Goal: Task Accomplishment & Management: Complete application form

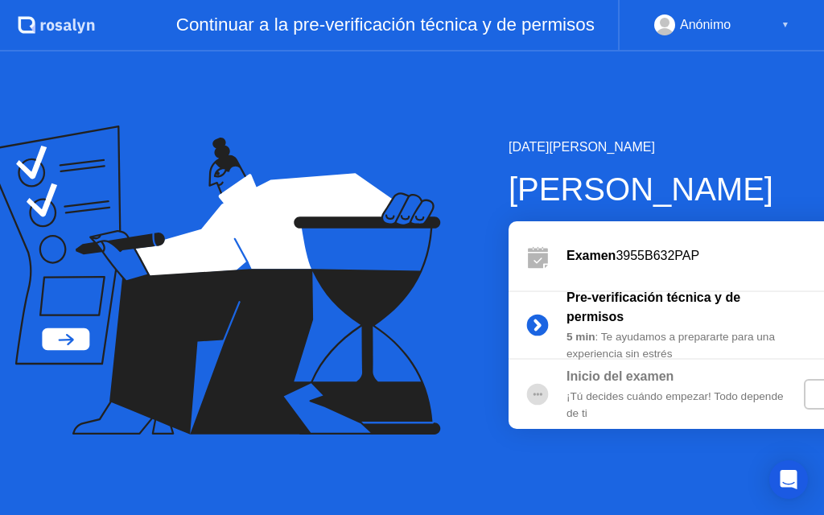
click at [765, 33] on div "Anónimo ▼" at bounding box center [721, 24] width 135 height 21
click at [792, 26] on div "Anónimo ▼" at bounding box center [721, 26] width 206 height 52
click at [716, 17] on div "Anónimo" at bounding box center [705, 24] width 51 height 21
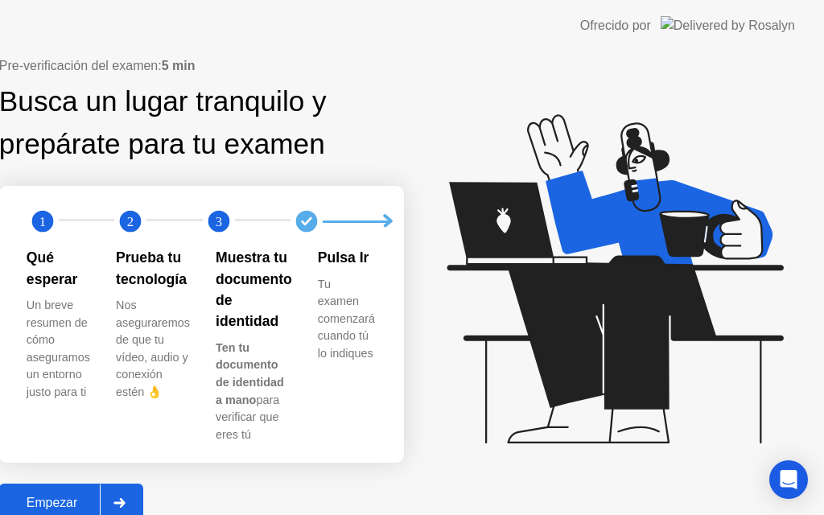
click at [100, 496] on div "Empezar" at bounding box center [52, 503] width 96 height 14
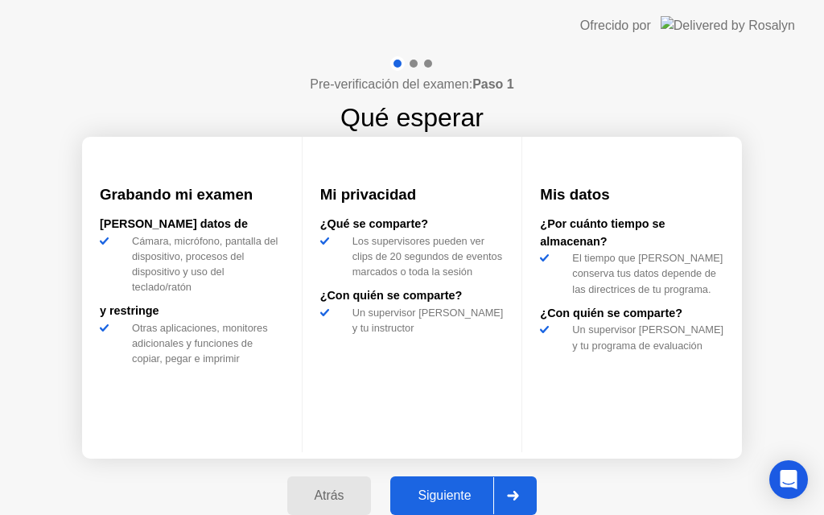
click at [470, 491] on div "Siguiente" at bounding box center [444, 496] width 98 height 14
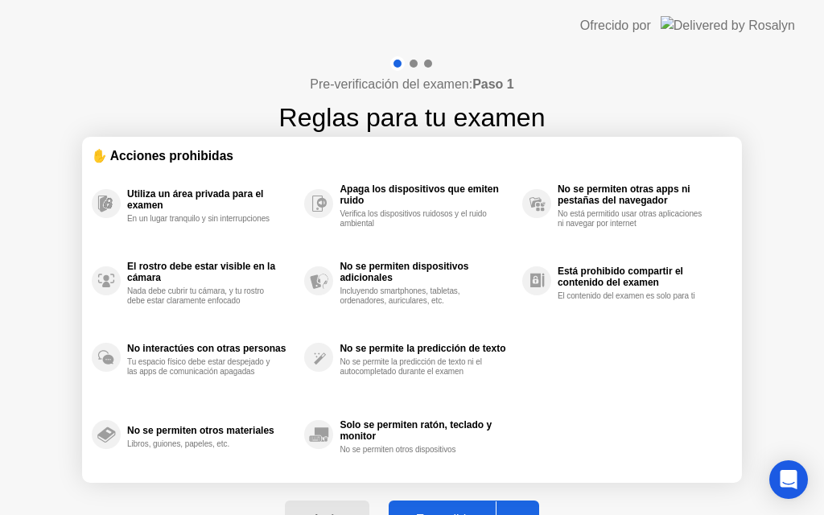
click at [433, 504] on button "Entendido" at bounding box center [464, 520] width 151 height 39
select select "Available cameras"
select select "Available speakers"
select select "Available microphones"
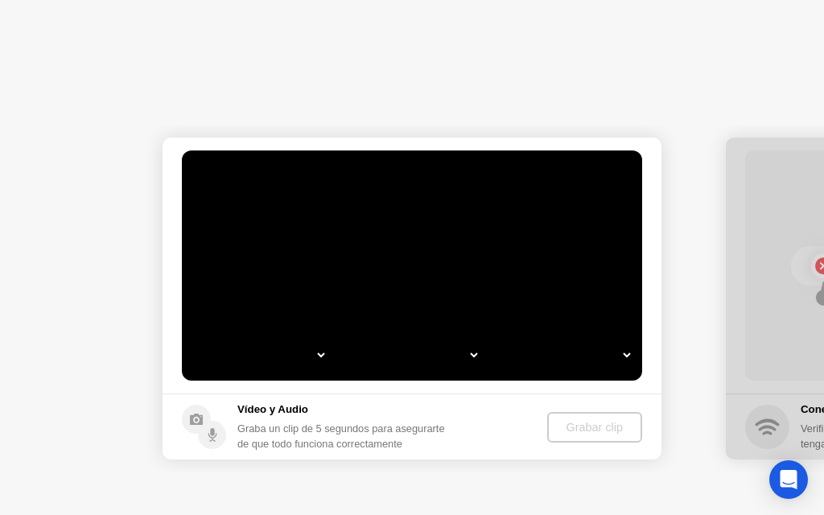
select select "**********"
select select "*******"
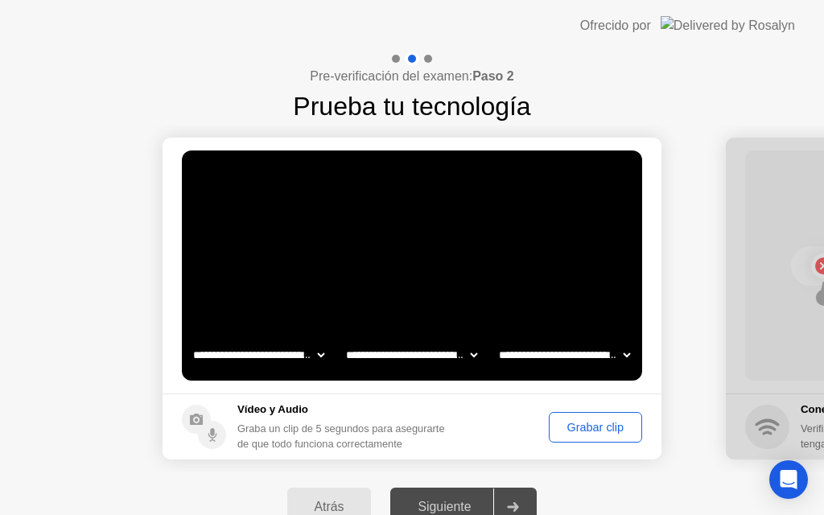
click at [576, 423] on div "Grabar clip" at bounding box center [596, 427] width 82 height 13
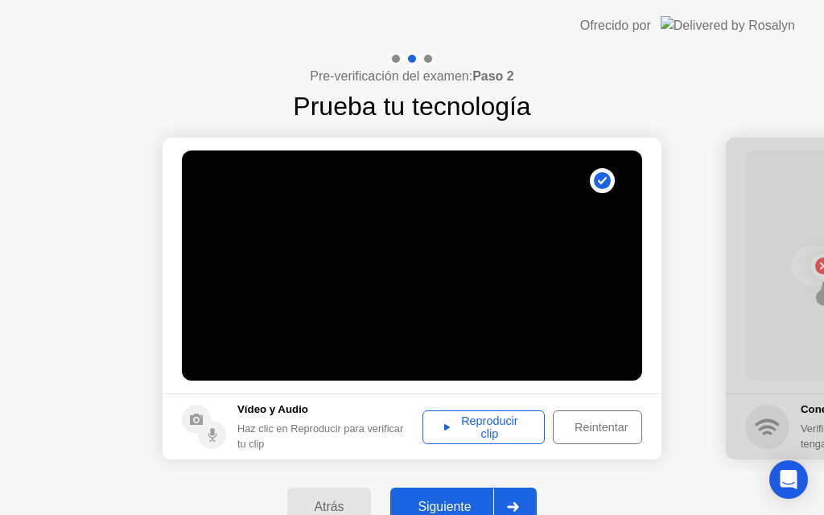
click at [514, 431] on div "Reproducir clip" at bounding box center [483, 428] width 111 height 26
click at [585, 422] on div "Reintentar" at bounding box center [601, 427] width 85 height 13
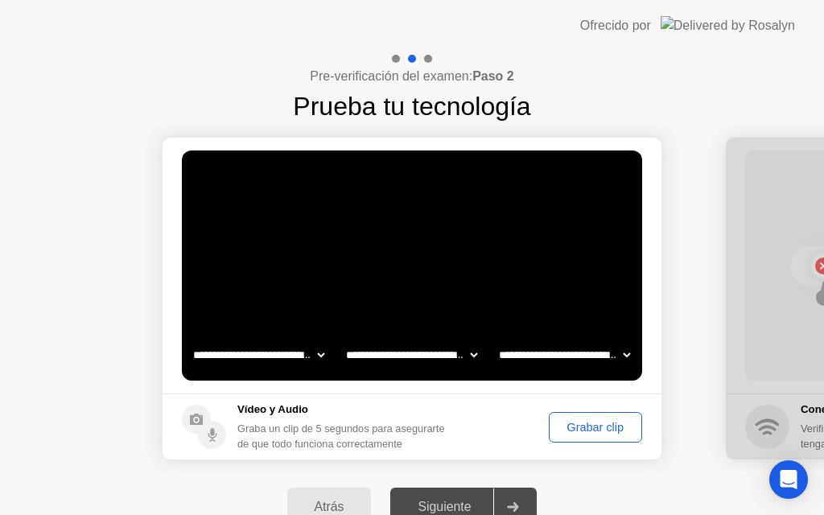
click at [585, 422] on div "Grabar clip" at bounding box center [596, 427] width 82 height 13
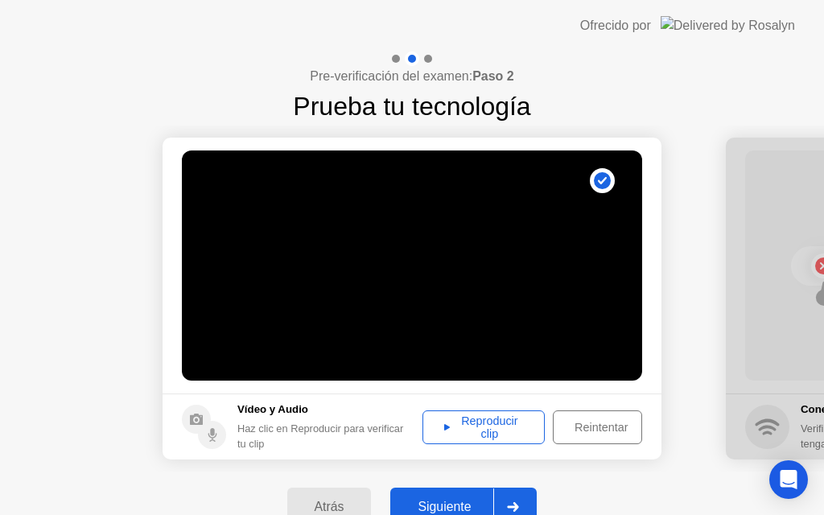
click at [510, 415] on div "Reproducir clip" at bounding box center [483, 428] width 111 height 26
click at [584, 427] on div "Reintentar" at bounding box center [601, 427] width 85 height 13
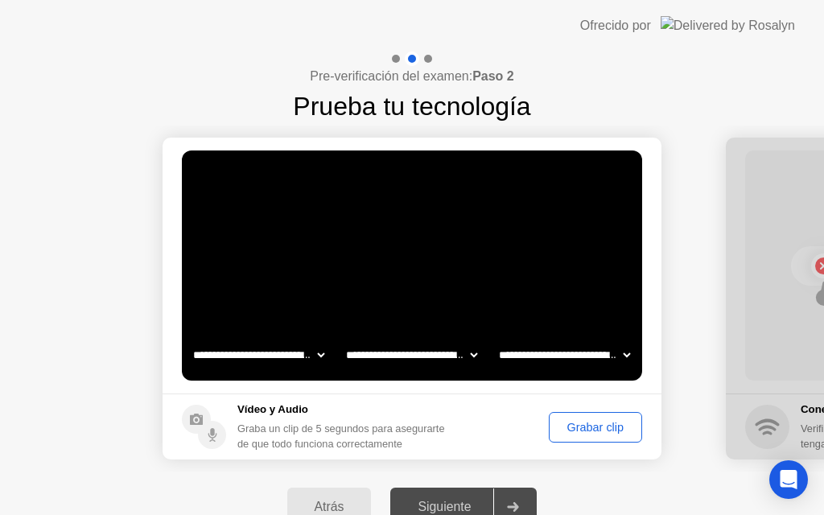
click at [594, 432] on div "Grabar clip" at bounding box center [596, 427] width 82 height 13
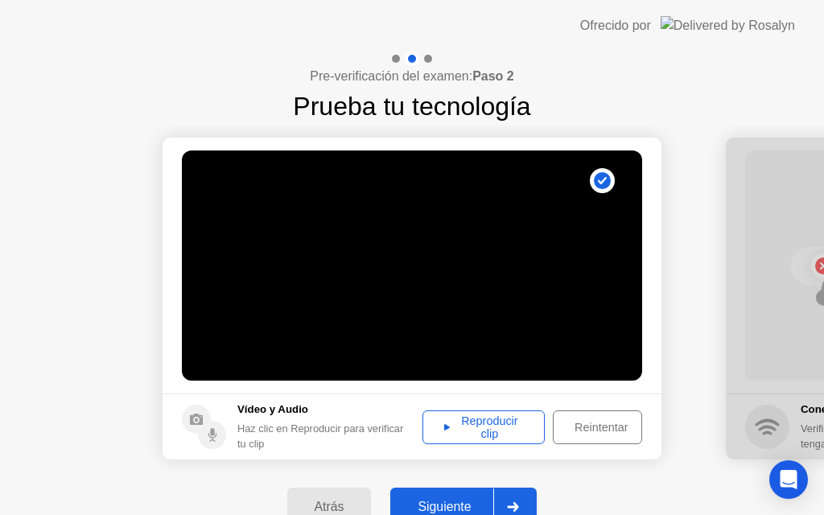
click at [501, 428] on div "Reproducir clip" at bounding box center [483, 428] width 111 height 26
click at [585, 433] on div "Reintentar" at bounding box center [601, 427] width 85 height 13
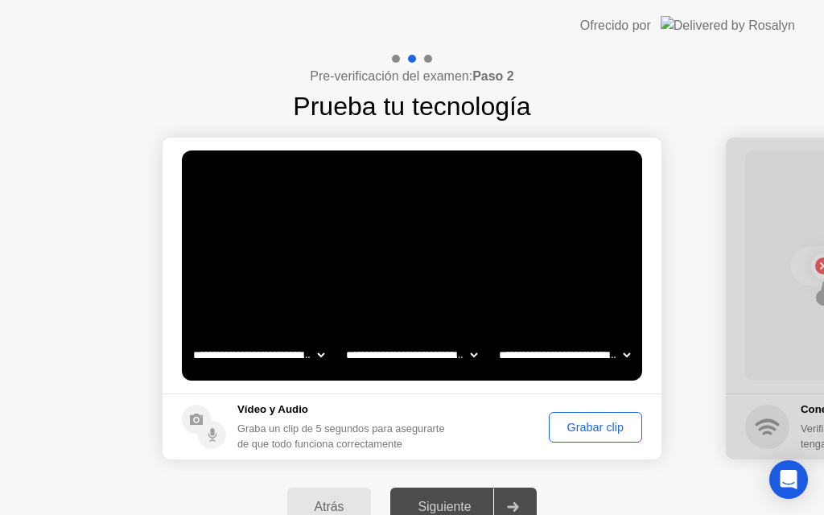
click at [578, 431] on div "Grabar clip" at bounding box center [596, 427] width 82 height 13
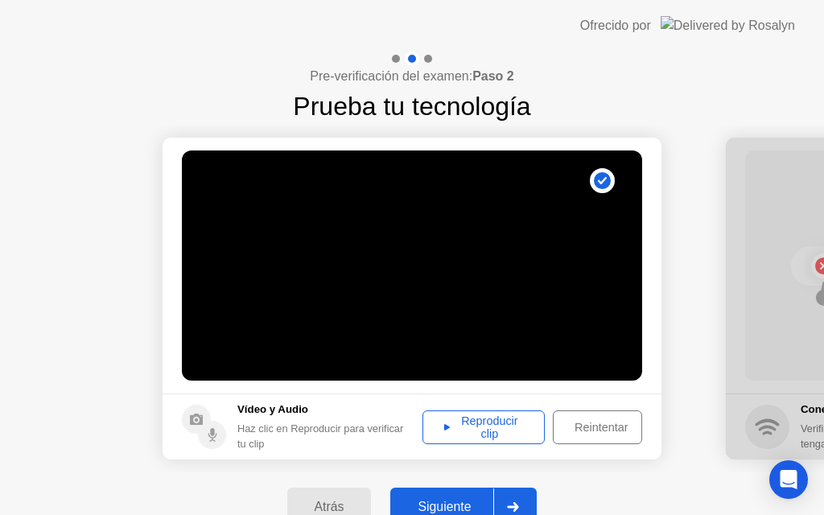
click at [497, 445] on footer "Vídeo y Audio Haz clic en Reproducir para verificar tu clip Reproducir clip Rei…" at bounding box center [412, 427] width 499 height 66
click at [493, 428] on div "Reproducir clip" at bounding box center [483, 428] width 111 height 26
click at [588, 437] on button "Reintentar" at bounding box center [597, 428] width 89 height 34
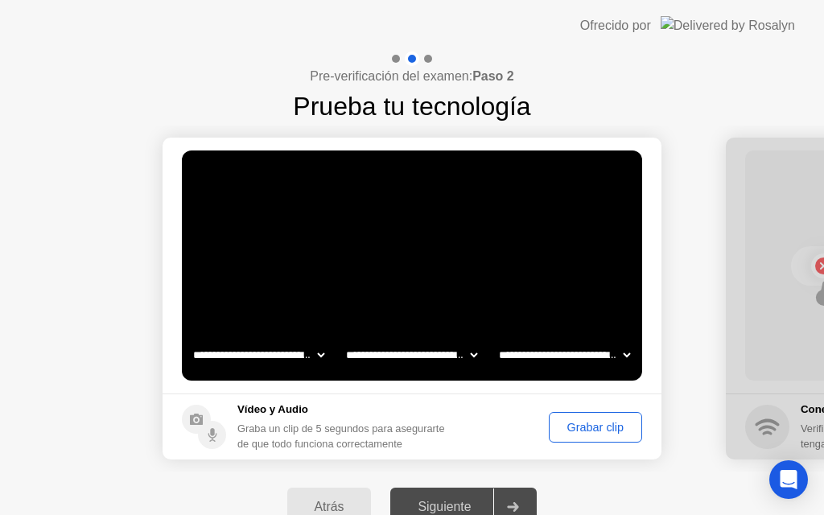
click at [584, 423] on div "Grabar clip" at bounding box center [596, 427] width 82 height 13
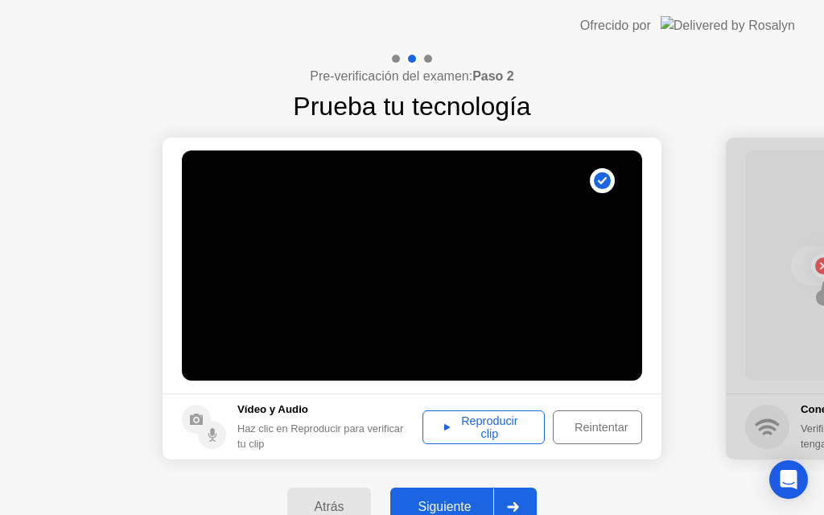
click at [526, 416] on div "Reproducir clip" at bounding box center [483, 428] width 111 height 26
click at [583, 432] on div "Reintentar" at bounding box center [601, 427] width 85 height 13
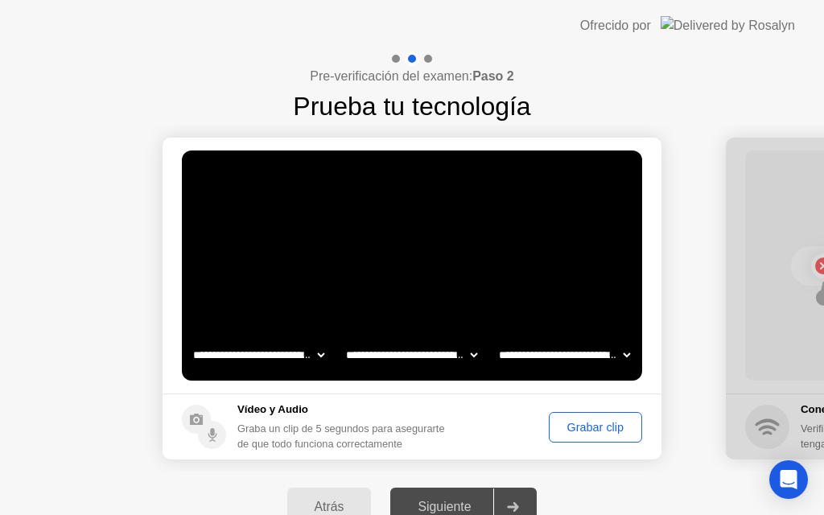
click at [571, 431] on div "Grabar clip" at bounding box center [596, 427] width 82 height 13
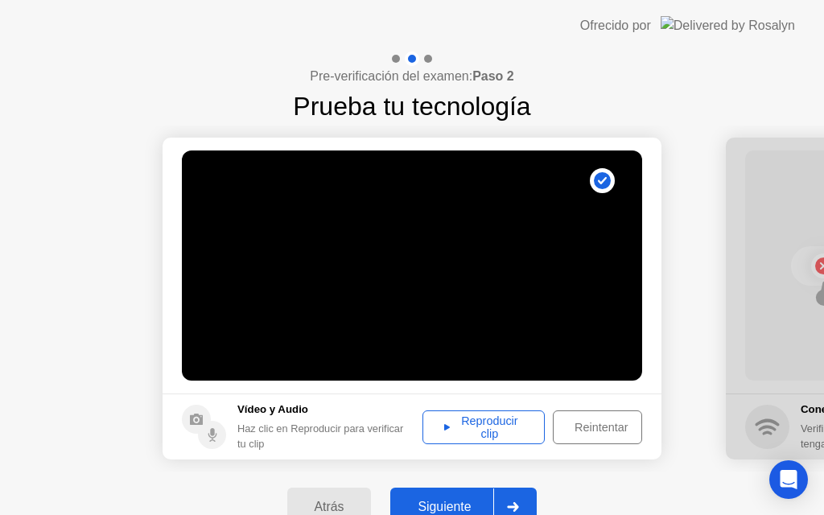
click at [462, 427] on div "Reproducir clip" at bounding box center [483, 428] width 111 height 26
click at [435, 494] on button "Siguiente" at bounding box center [463, 507] width 146 height 39
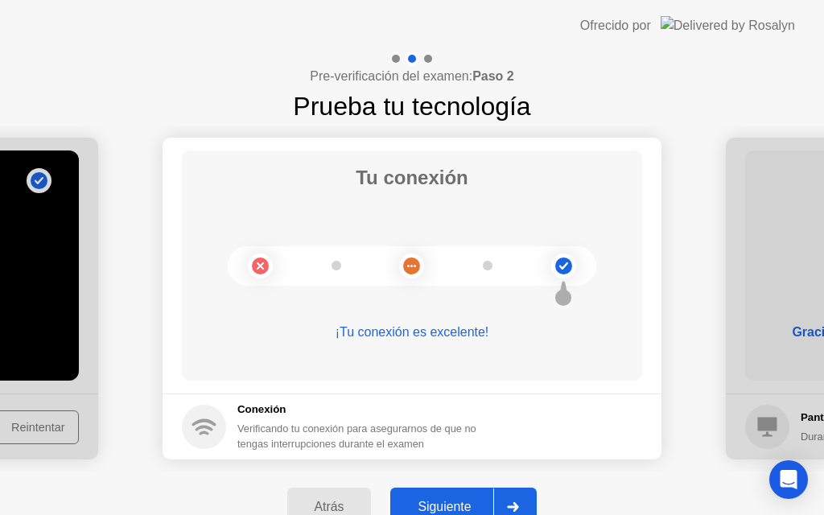
click at [437, 494] on button "Siguiente" at bounding box center [463, 507] width 146 height 39
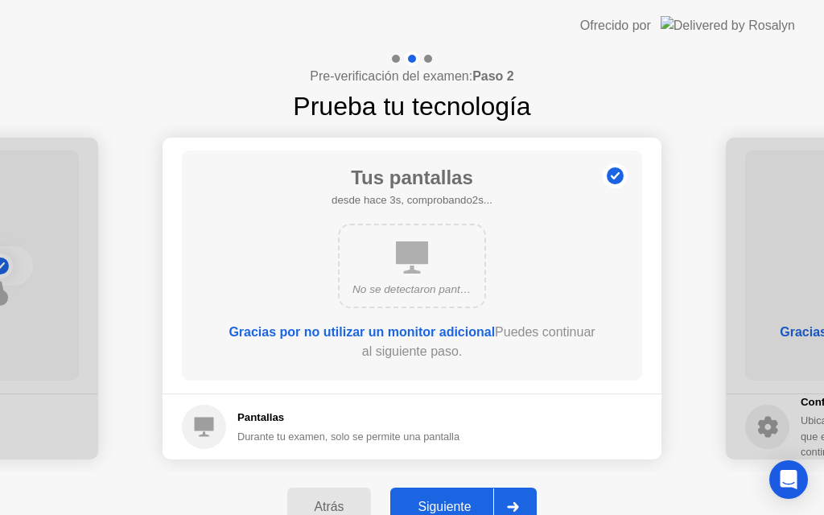
click at [452, 504] on div "Siguiente" at bounding box center [444, 507] width 98 height 14
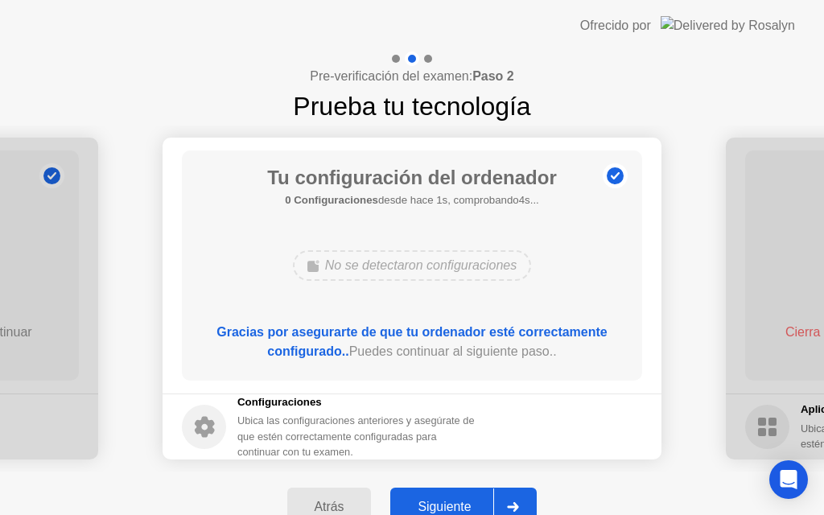
click at [442, 506] on div "Siguiente" at bounding box center [444, 507] width 98 height 14
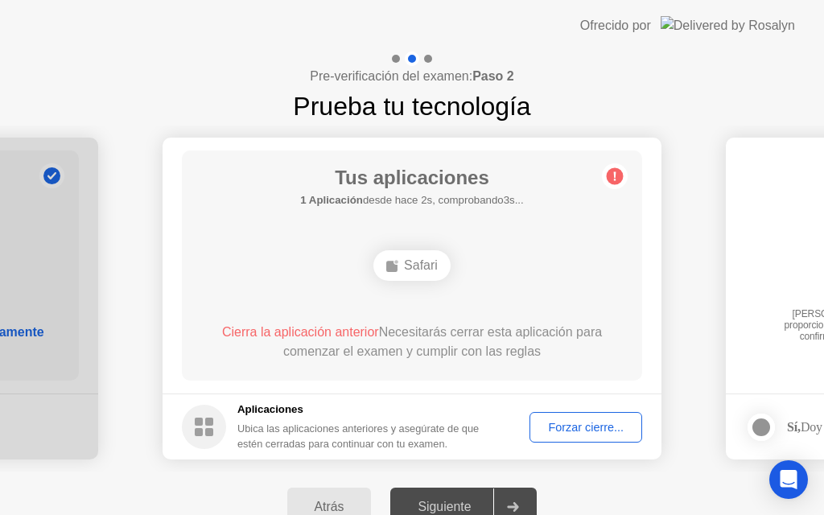
click at [565, 430] on div "Forzar cierre..." at bounding box center [585, 427] width 101 height 13
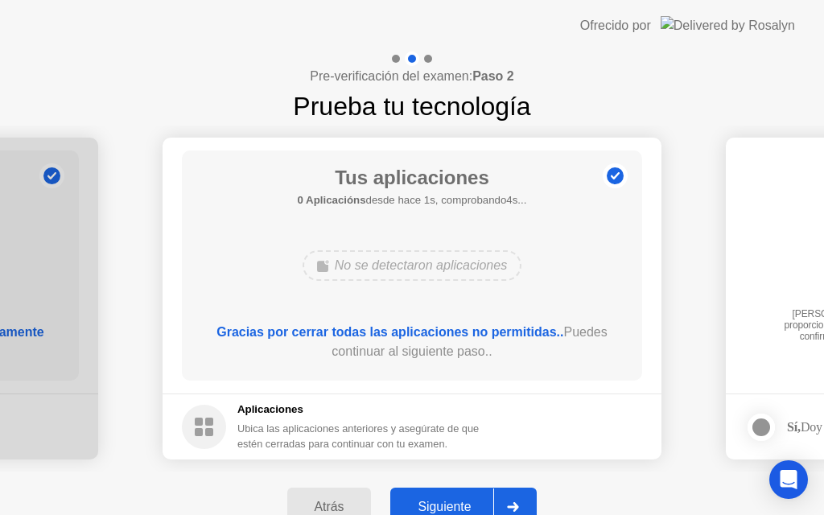
click at [423, 490] on button "Siguiente" at bounding box center [463, 507] width 146 height 39
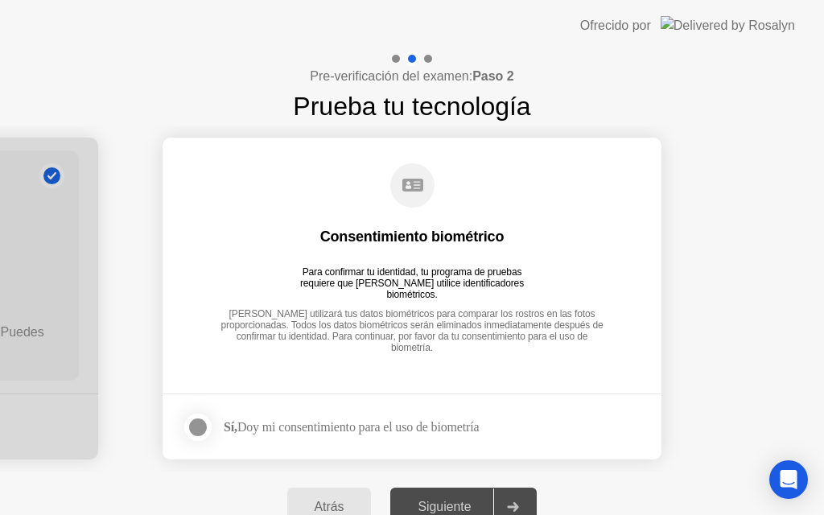
click at [196, 423] on div at bounding box center [197, 427] width 19 height 19
click at [436, 513] on div "Siguiente" at bounding box center [444, 507] width 98 height 14
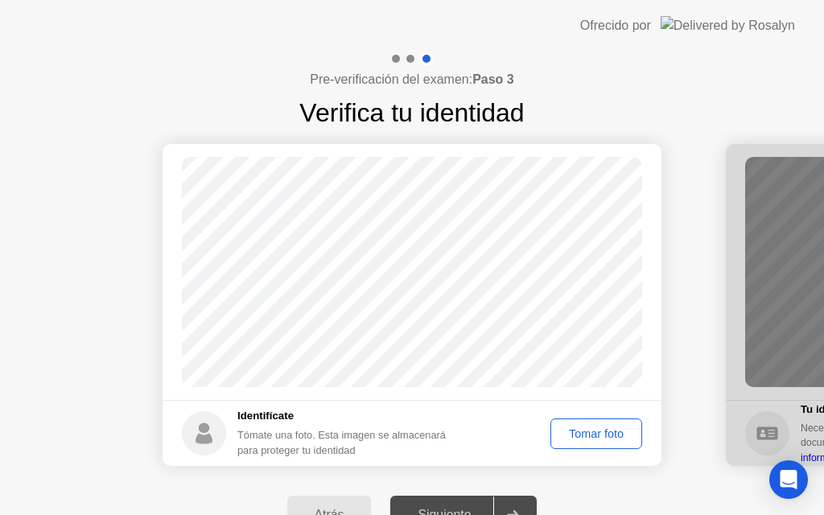
click at [571, 442] on button "Tomar foto" at bounding box center [597, 434] width 92 height 31
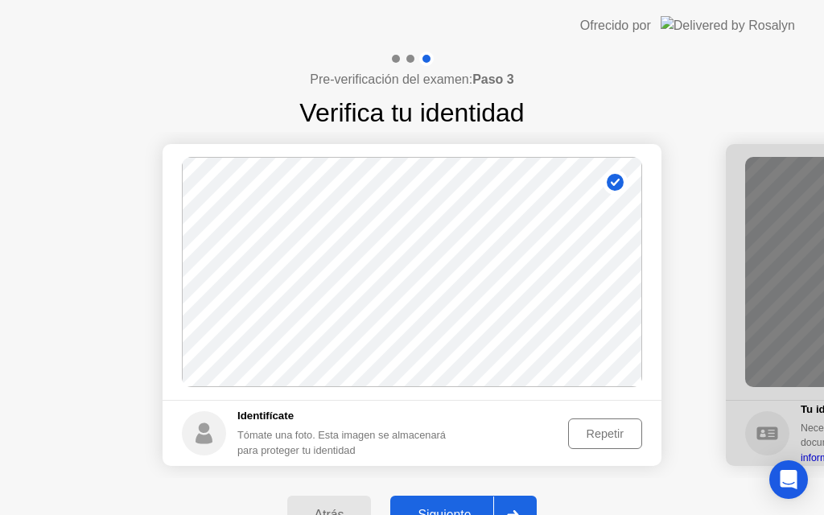
click at [441, 514] on div "Siguiente" at bounding box center [444, 515] width 98 height 14
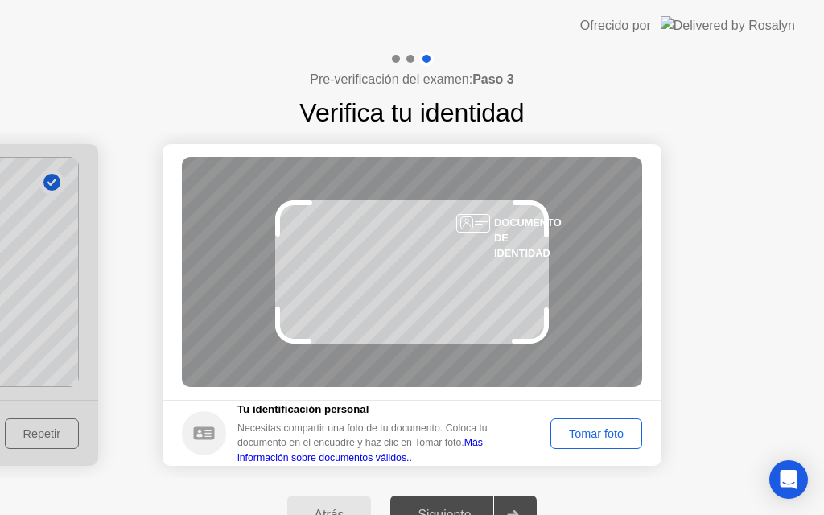
click at [568, 421] on button "Tomar foto" at bounding box center [597, 434] width 92 height 31
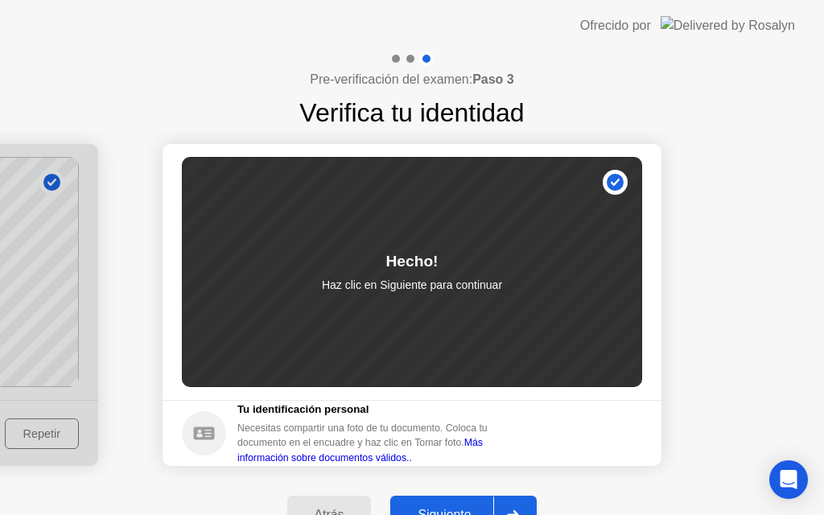
click at [441, 508] on div "Siguiente" at bounding box center [444, 515] width 98 height 14
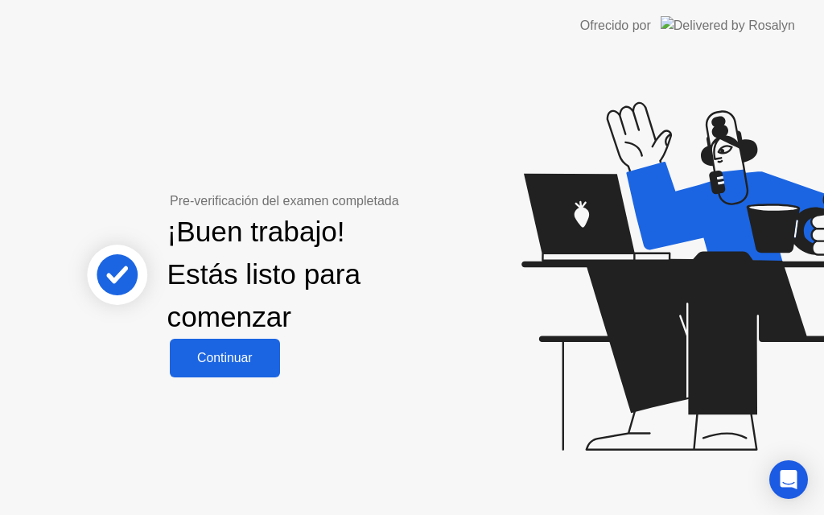
click at [248, 365] on div "Continuar" at bounding box center [225, 358] width 101 height 14
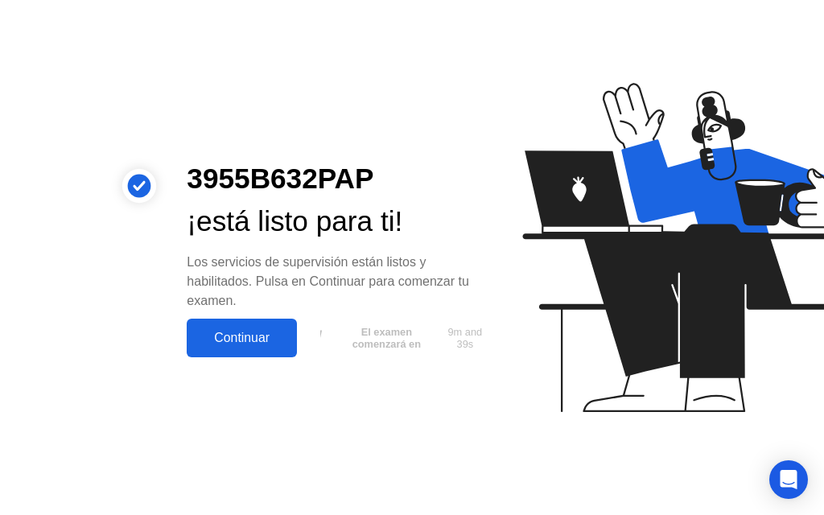
click at [260, 326] on button "Continuar" at bounding box center [242, 338] width 110 height 39
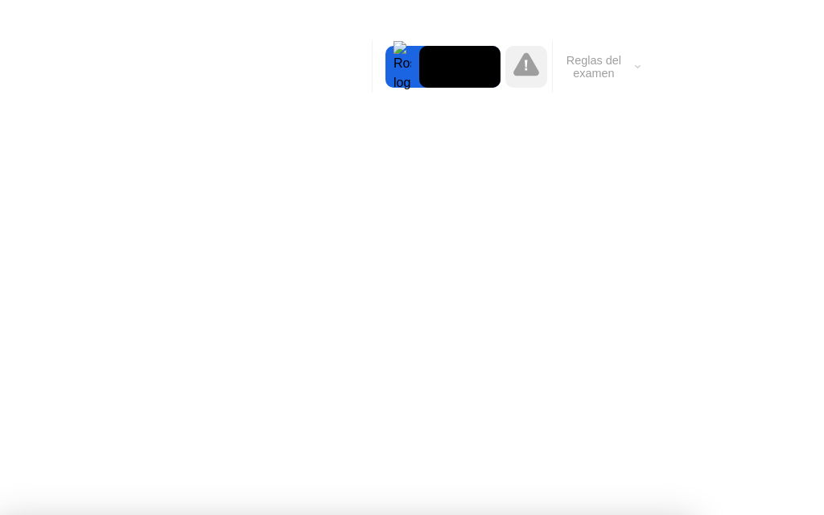
click at [592, 64] on button "Reglas del examen" at bounding box center [599, 66] width 93 height 27
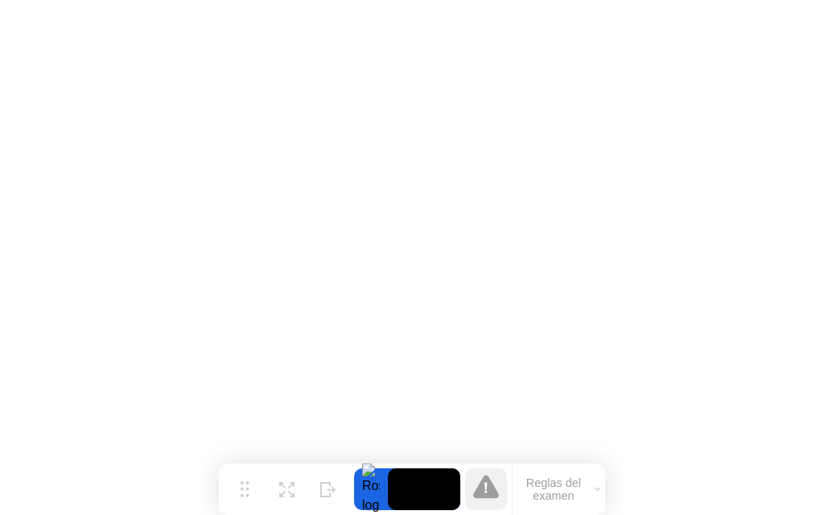
click at [440, 502] on video at bounding box center [424, 489] width 72 height 42
click at [369, 490] on div at bounding box center [371, 489] width 34 height 42
click at [287, 490] on icon at bounding box center [286, 483] width 15 height 15
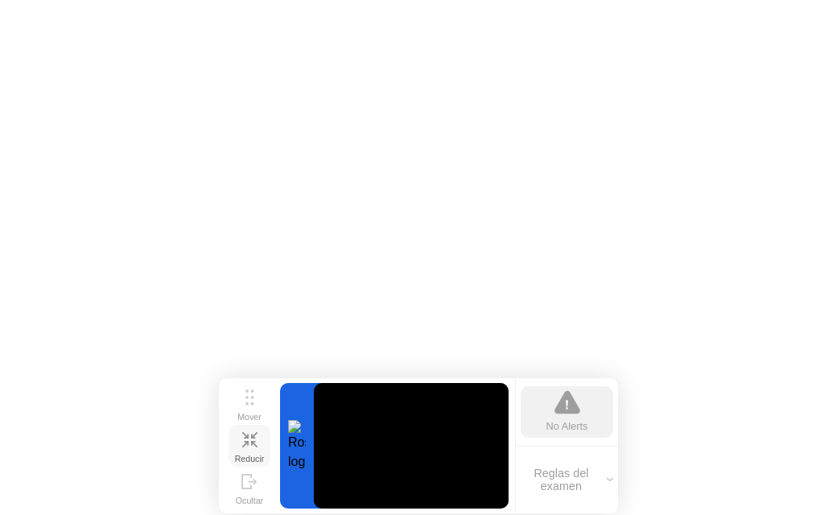
click at [252, 432] on icon at bounding box center [249, 439] width 15 height 15
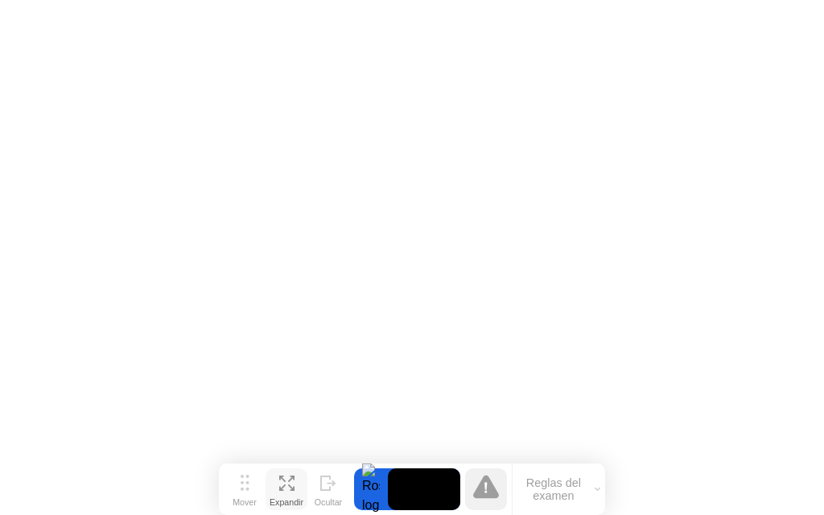
click at [447, 496] on video at bounding box center [424, 489] width 72 height 42
click at [550, 497] on button "Reglas del examen" at bounding box center [559, 489] width 93 height 27
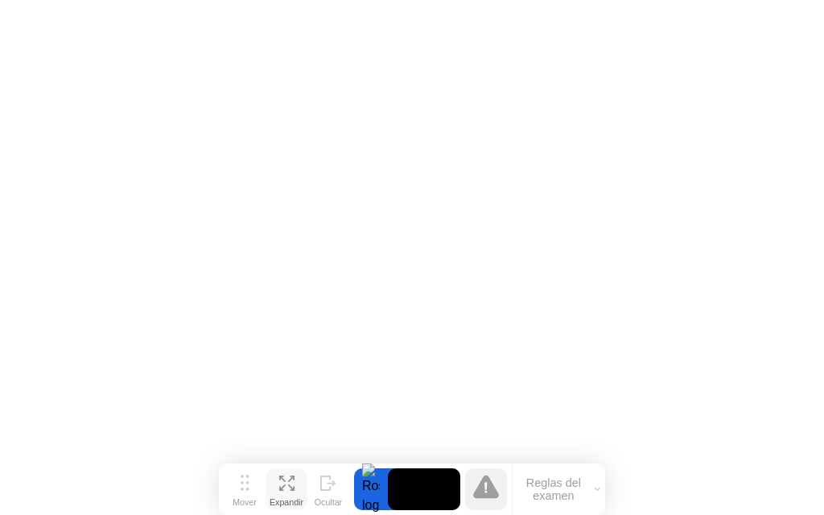
click at [418, 510] on div "Mover Expandir Ocultar Reglas del examen" at bounding box center [412, 490] width 386 height 52
click at [402, 481] on video at bounding box center [424, 489] width 72 height 42
click at [292, 497] on div "Expandir" at bounding box center [287, 502] width 34 height 10
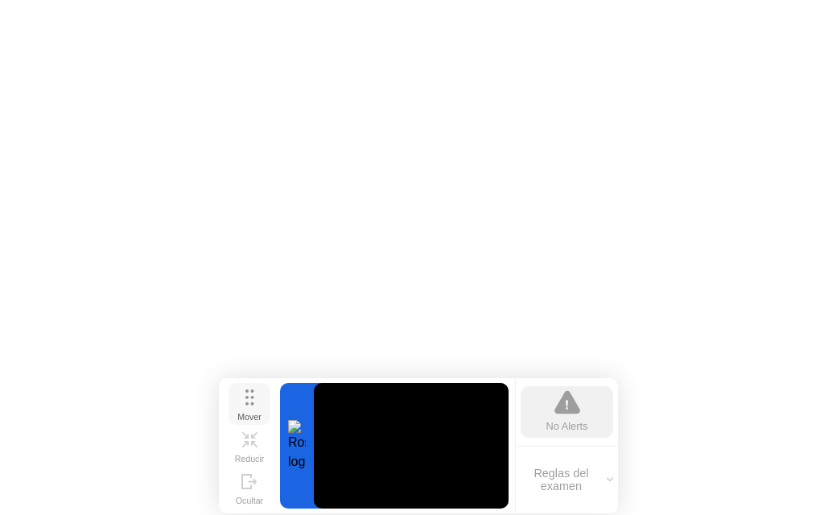
click at [262, 403] on button "Mover" at bounding box center [250, 404] width 42 height 42
click at [258, 496] on div "Ocultar" at bounding box center [249, 501] width 27 height 10
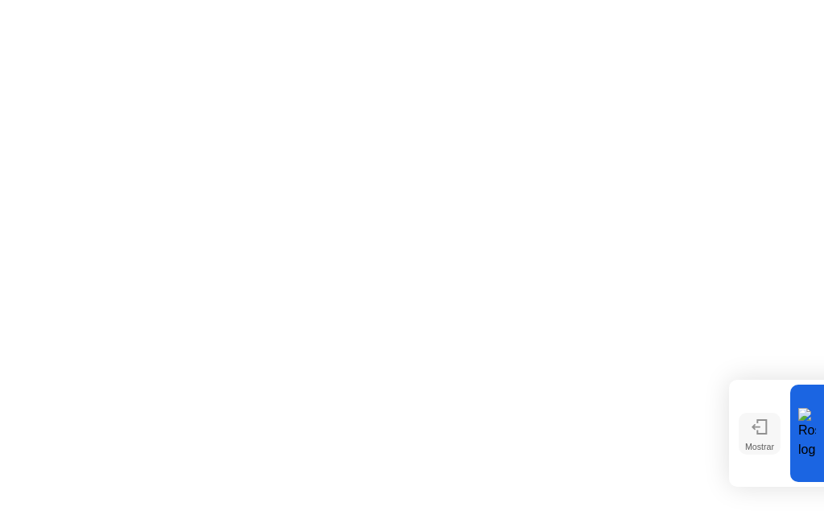
click at [771, 434] on button "Mostrar" at bounding box center [760, 434] width 42 height 42
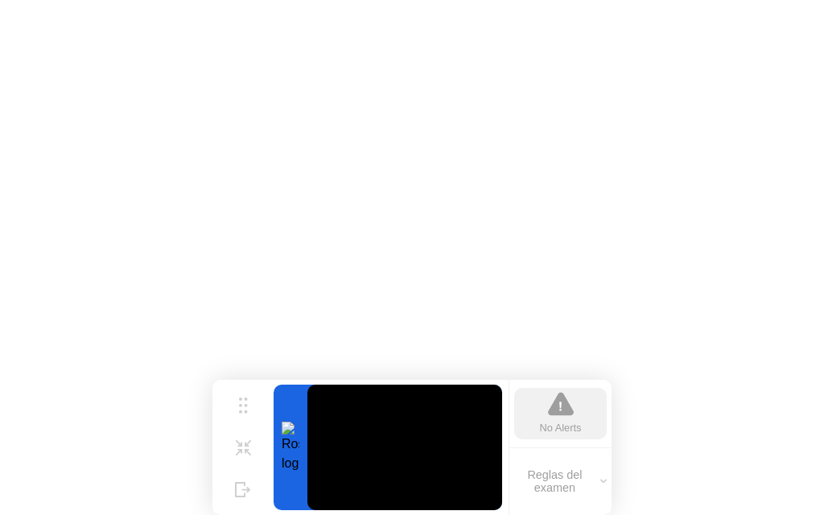
click at [526, 431] on div "No Alerts" at bounding box center [560, 414] width 93 height 52
click at [540, 422] on div "No Alerts" at bounding box center [561, 427] width 42 height 15
click at [237, 400] on button "Mover" at bounding box center [243, 406] width 42 height 42
click at [243, 398] on icon at bounding box center [243, 399] width 9 height 16
click at [245, 405] on circle at bounding box center [245, 405] width 3 height 3
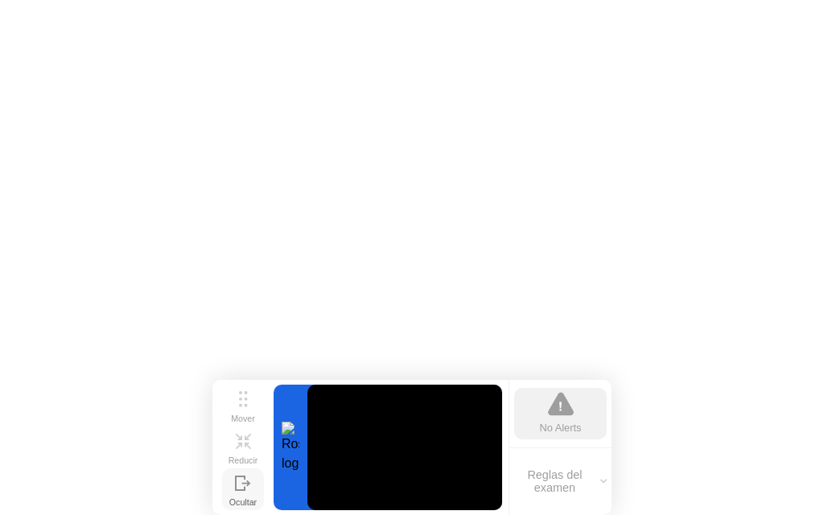
click at [249, 482] on icon at bounding box center [245, 484] width 9 height 6
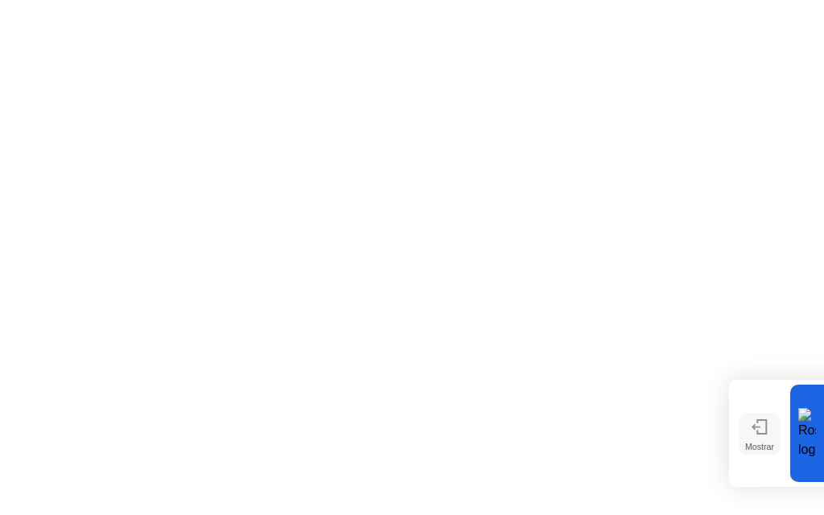
click at [755, 444] on div "Mostrar" at bounding box center [759, 447] width 29 height 10
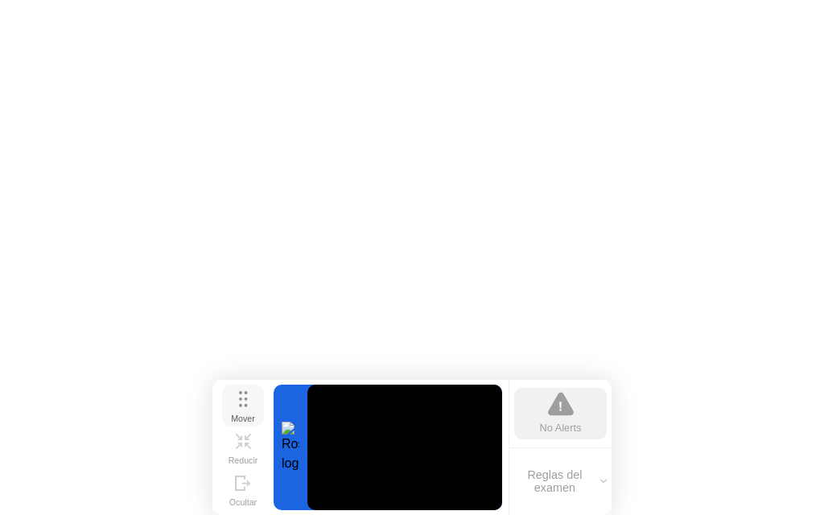
click at [247, 414] on div "Mover" at bounding box center [243, 419] width 24 height 10
click at [250, 501] on div "Ocultar" at bounding box center [242, 502] width 27 height 10
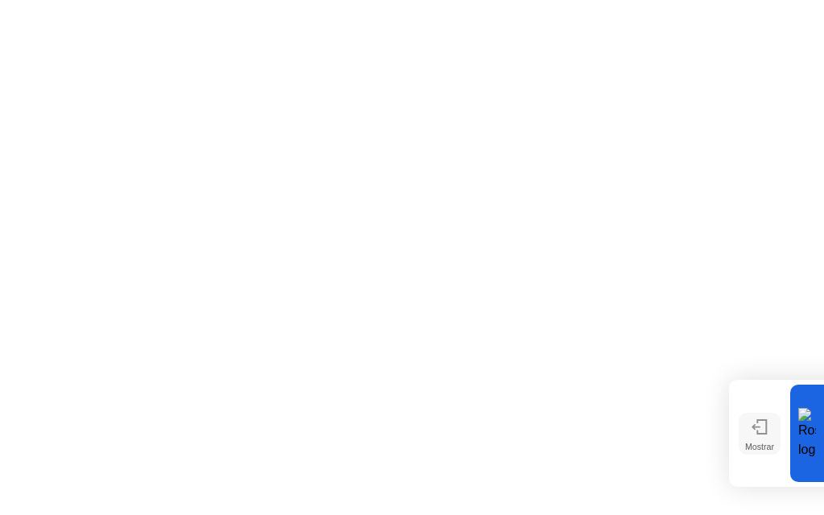
click at [761, 444] on div "Mostrar" at bounding box center [759, 447] width 29 height 10
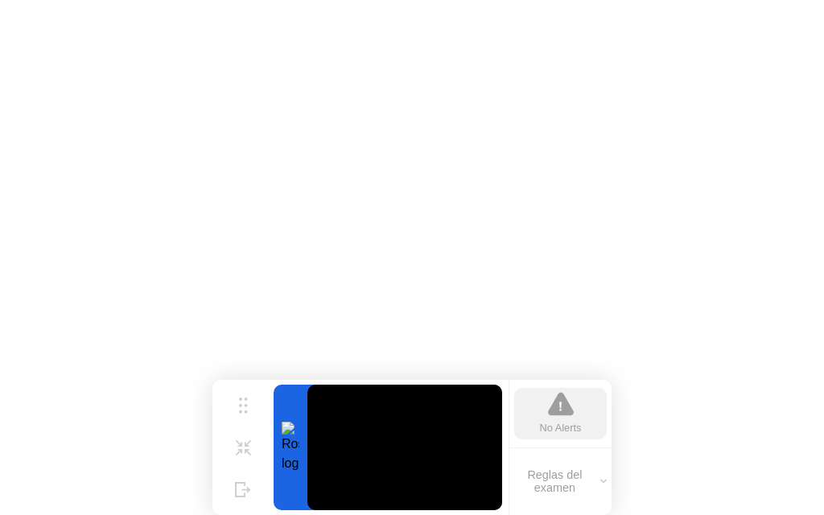
click at [241, 485] on icon at bounding box center [243, 489] width 16 height 15
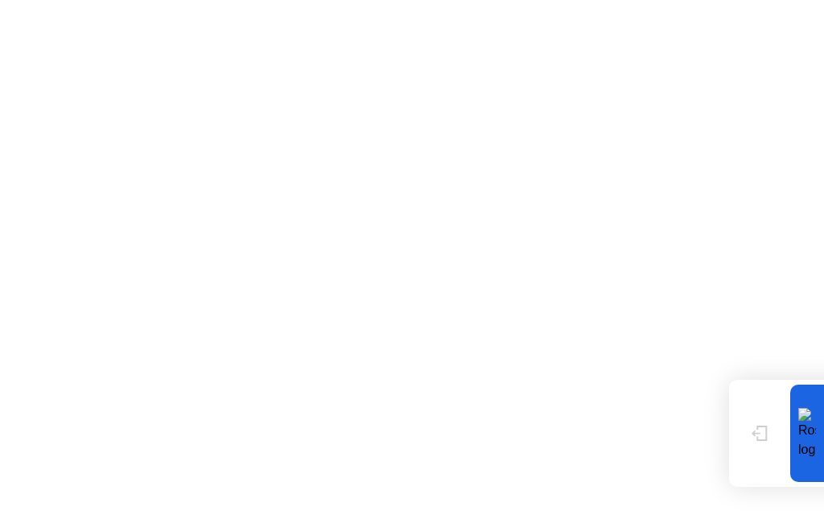
click at [739, 413] on button "Mostrar" at bounding box center [760, 434] width 42 height 42
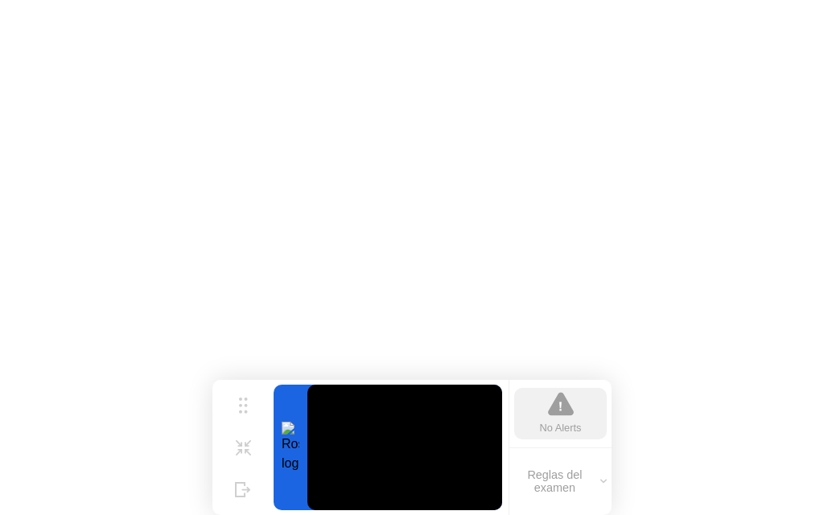
click at [237, 482] on icon at bounding box center [243, 489] width 16 height 15
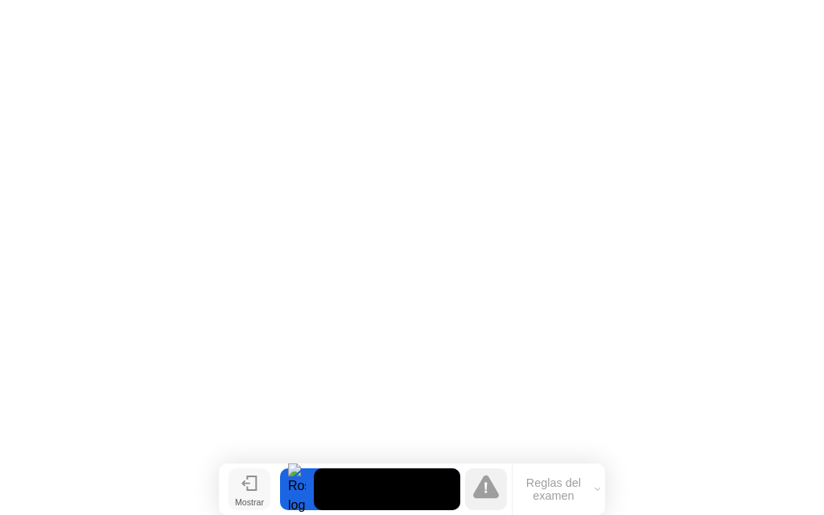
click at [253, 485] on icon at bounding box center [249, 483] width 16 height 15
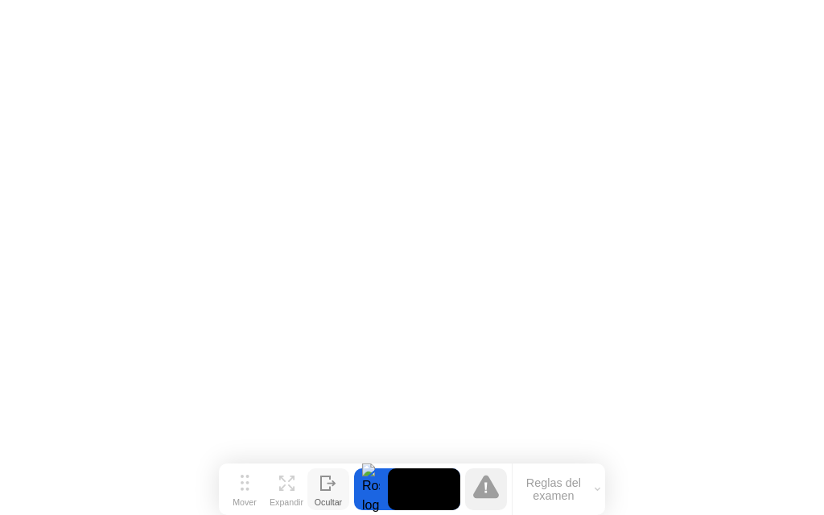
click at [416, 494] on video at bounding box center [424, 489] width 72 height 42
click at [378, 489] on div at bounding box center [371, 489] width 34 height 42
click at [368, 489] on div at bounding box center [371, 489] width 34 height 42
click at [288, 497] on div "Expandir" at bounding box center [287, 502] width 34 height 10
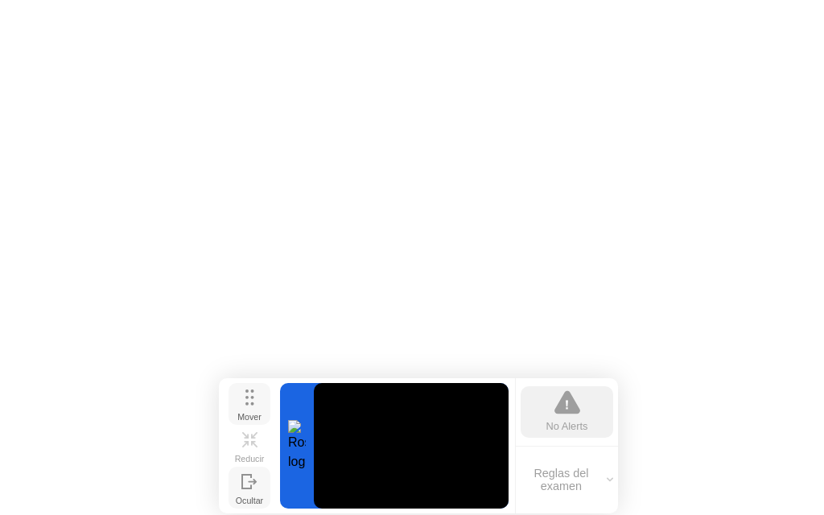
click at [251, 397] on circle at bounding box center [251, 397] width 3 height 3
click at [249, 454] on div "Reducir" at bounding box center [250, 459] width 30 height 10
